Goal: Task Accomplishment & Management: Manage account settings

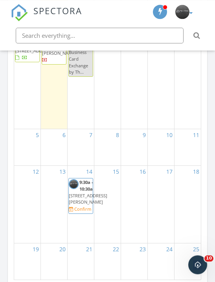
scroll to position [1028, 0]
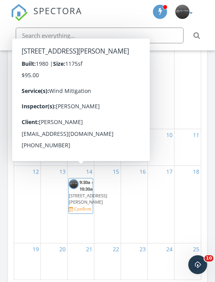
click at [78, 194] on span "2455 Lindell Blvd 3204, Delray Beach 33444" at bounding box center [88, 199] width 39 height 13
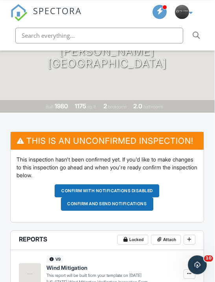
scroll to position [136, 0]
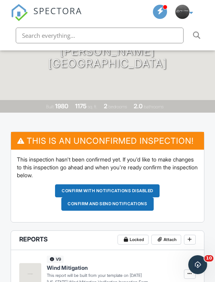
click at [116, 204] on button "Confirm and send notifications" at bounding box center [107, 203] width 93 height 13
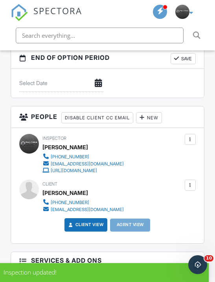
scroll to position [799, 0]
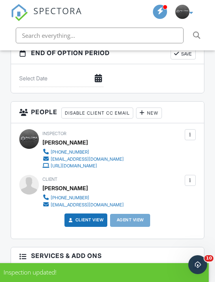
click at [187, 133] on div at bounding box center [190, 134] width 7 height 7
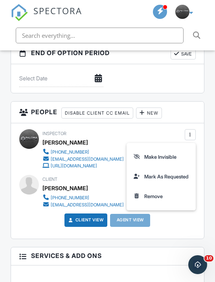
click at [156, 111] on div "New" at bounding box center [149, 113] width 26 height 11
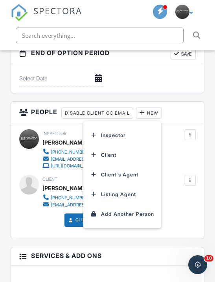
click at [124, 130] on li "Inspector" at bounding box center [122, 136] width 70 height 20
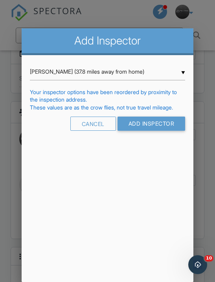
click at [150, 125] on input "Add Inspector" at bounding box center [152, 124] width 68 height 14
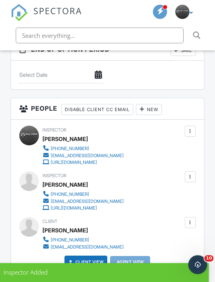
scroll to position [802, 0]
click at [193, 130] on div at bounding box center [190, 131] width 7 height 7
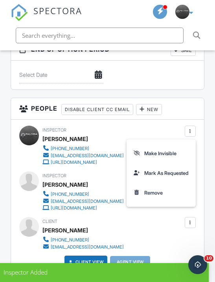
click at [152, 188] on li "Remove" at bounding box center [161, 193] width 61 height 20
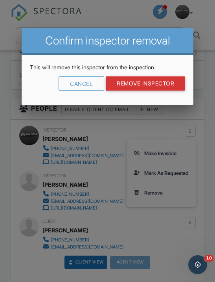
click at [158, 86] on input "Remove Inspector" at bounding box center [146, 83] width 80 height 14
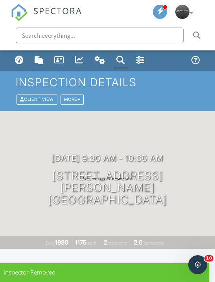
click at [81, 98] on div at bounding box center [79, 99] width 3 height 4
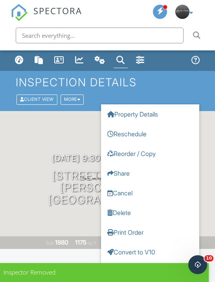
click at [150, 250] on link "Convert to V10" at bounding box center [150, 252] width 98 height 20
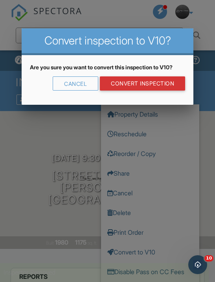
click at [151, 84] on link "CONVERT INSPECTION" at bounding box center [142, 83] width 85 height 14
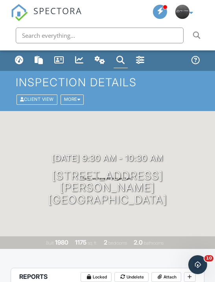
click at [20, 60] on div "Dashboard" at bounding box center [19, 60] width 9 height 9
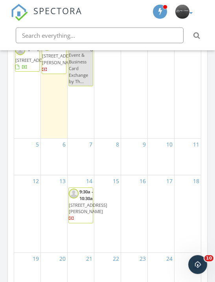
scroll to position [1019, 0]
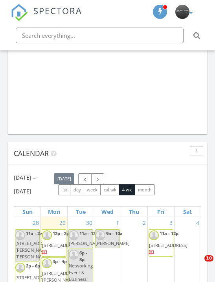
scroll to position [1348, 216]
